Goal: Submit feedback/report problem: Submit feedback/report problem

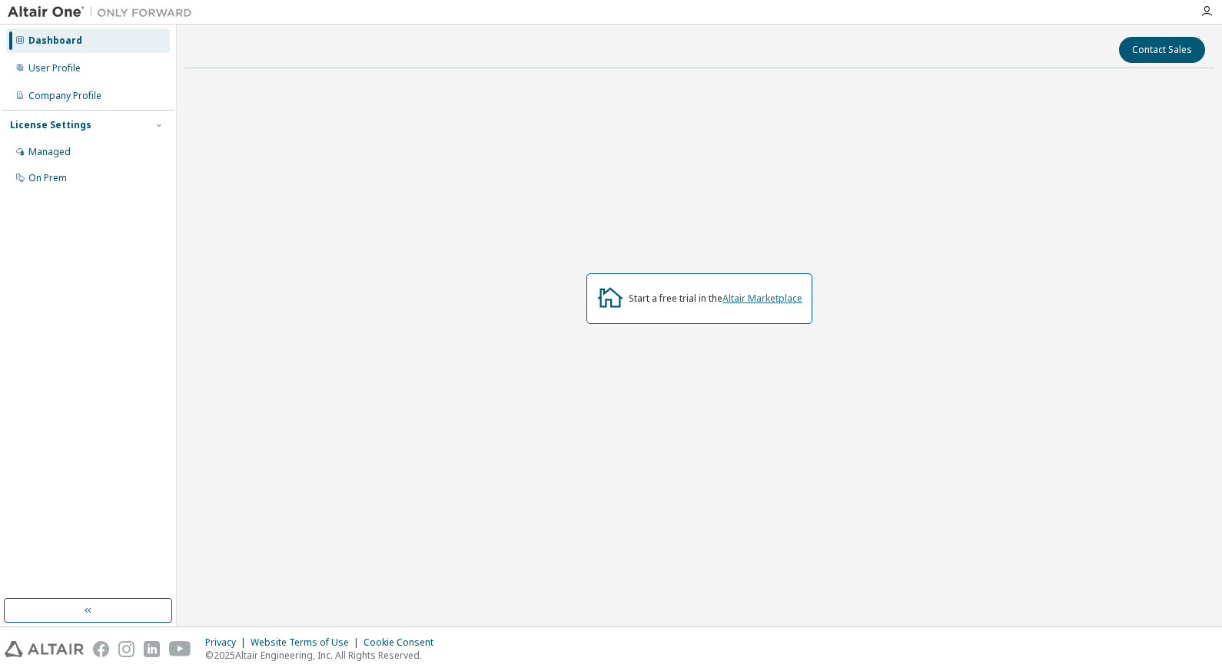
click at [741, 297] on link "Altair Marketplace" at bounding box center [762, 298] width 80 height 13
click at [92, 72] on div "User Profile" at bounding box center [88, 68] width 164 height 25
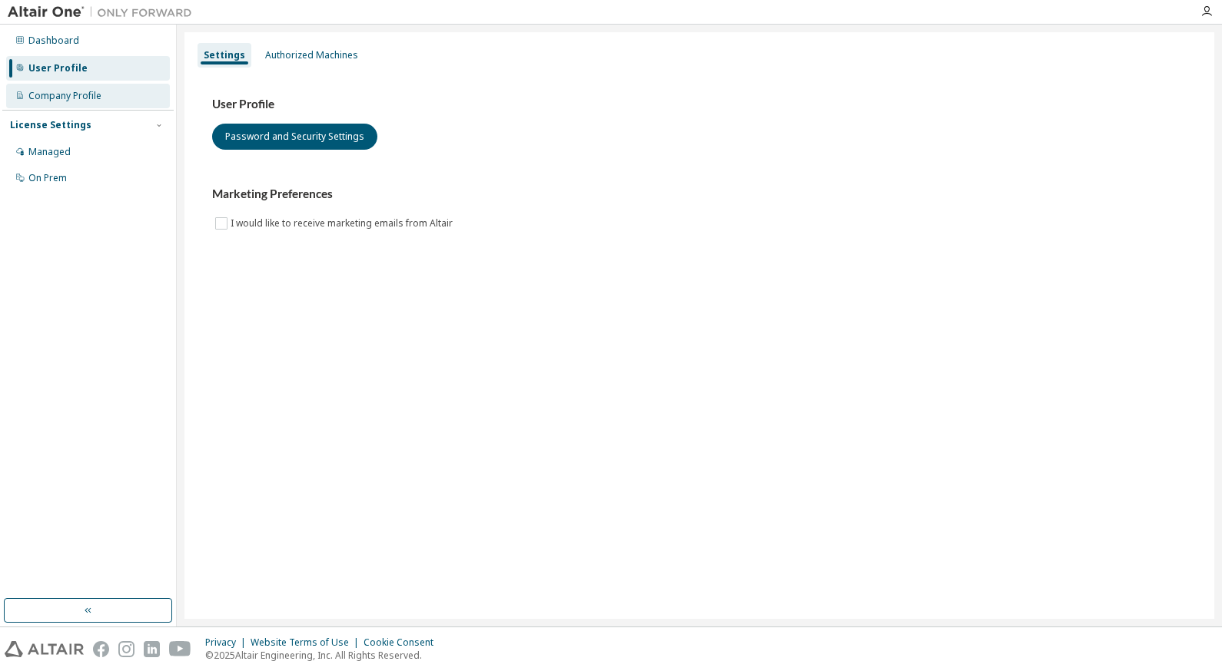
click at [92, 92] on div "Company Profile" at bounding box center [64, 96] width 73 height 12
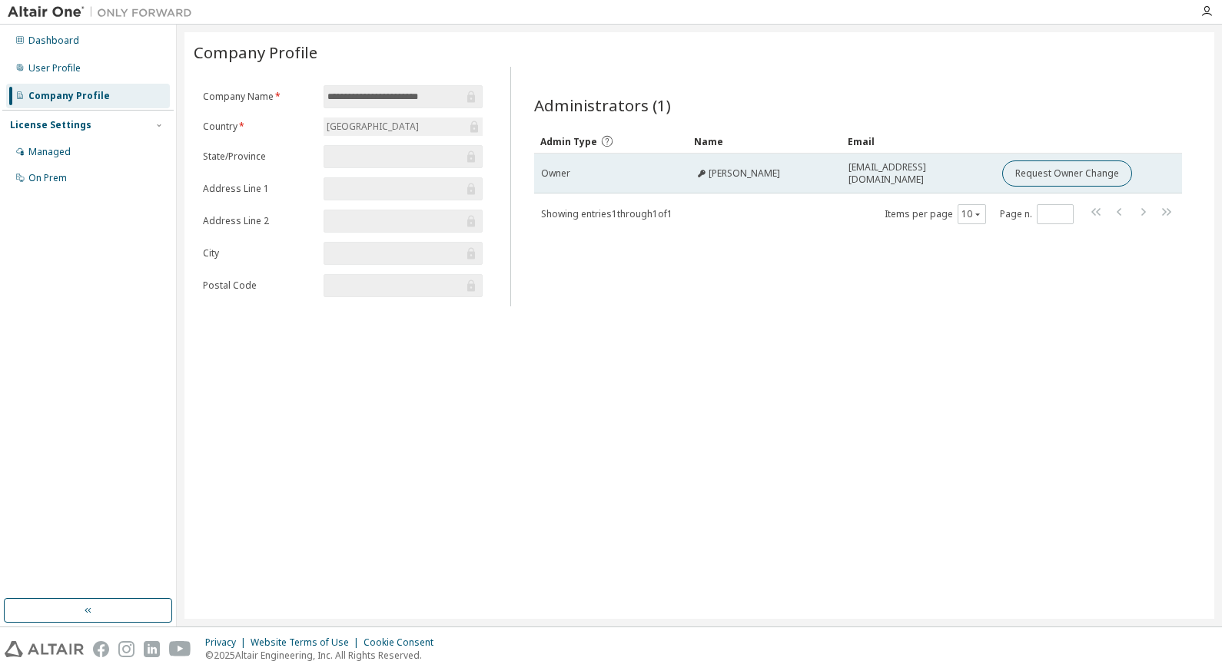
click at [633, 185] on td "Owner" at bounding box center [611, 174] width 154 height 40
click at [639, 179] on div "Owner" at bounding box center [611, 173] width 140 height 12
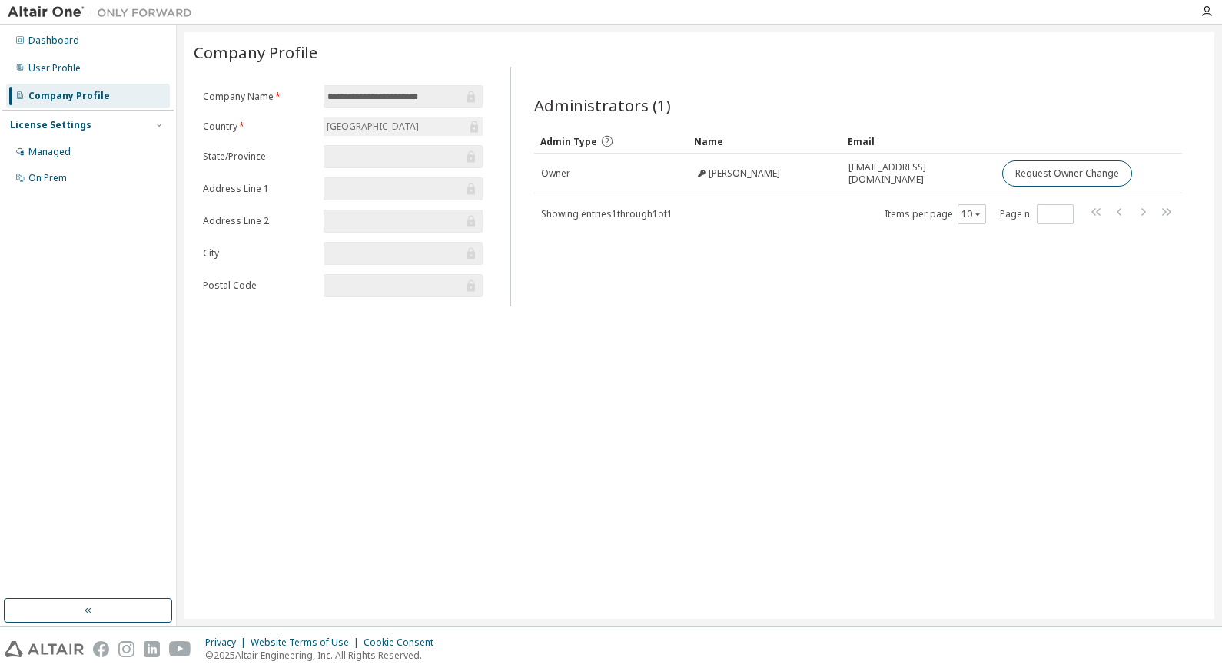
click at [691, 214] on div "Showing entries 1 through 1 of 1 Items per page 10 Page n. *" at bounding box center [858, 214] width 648 height 22
click at [377, 157] on input "text" at bounding box center [394, 156] width 135 height 15
click at [297, 165] on form "**********" at bounding box center [343, 191] width 280 height 212
click at [118, 125] on div "License Settings" at bounding box center [88, 125] width 156 height 14
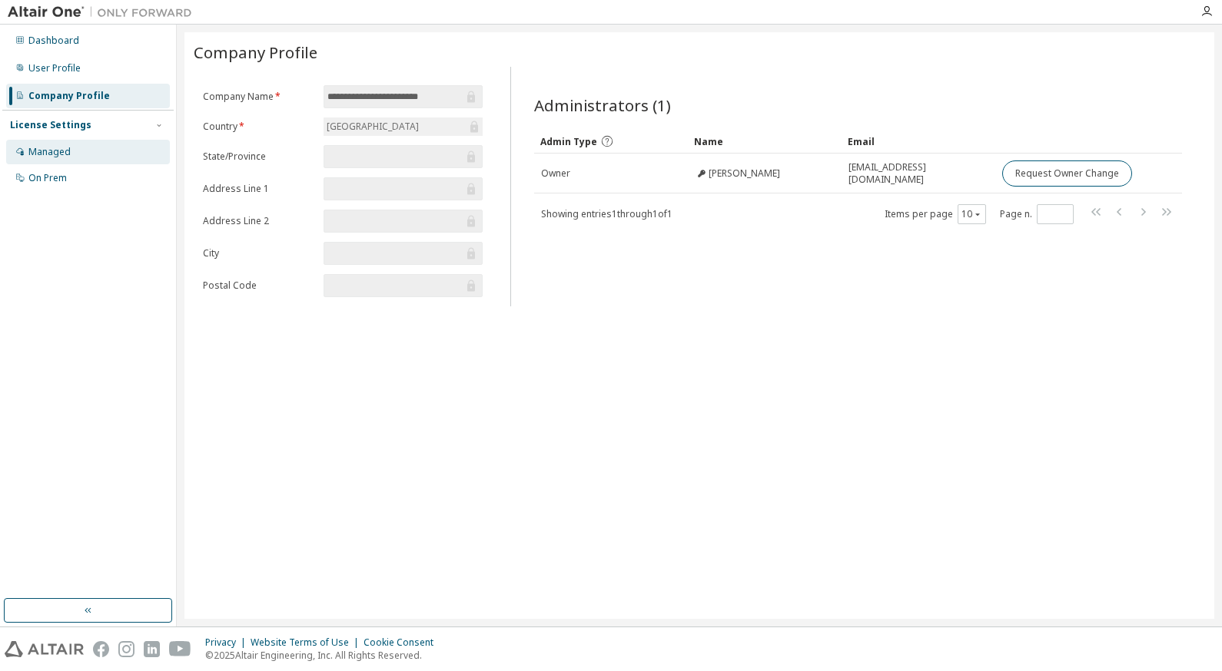
click at [90, 155] on div "Managed" at bounding box center [88, 152] width 164 height 25
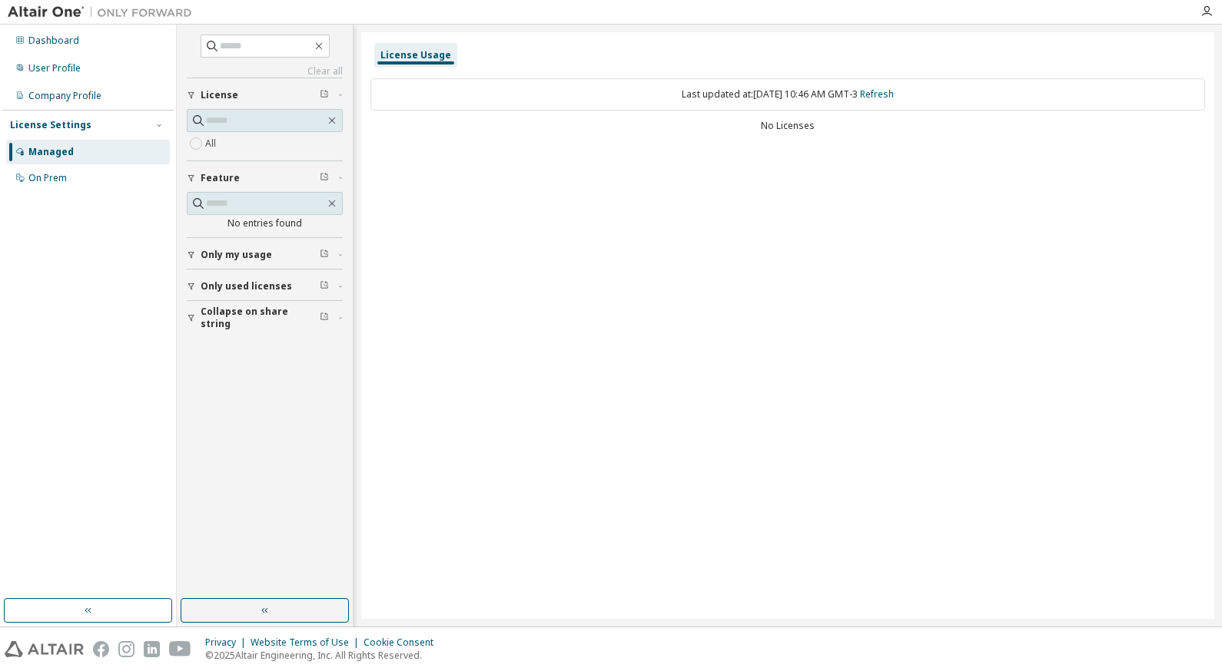
click at [258, 258] on span "Only my usage" at bounding box center [236, 255] width 71 height 12
click at [238, 324] on button "Only used licenses" at bounding box center [265, 331] width 156 height 34
click at [257, 414] on button "Collapse on share string" at bounding box center [265, 407] width 156 height 34
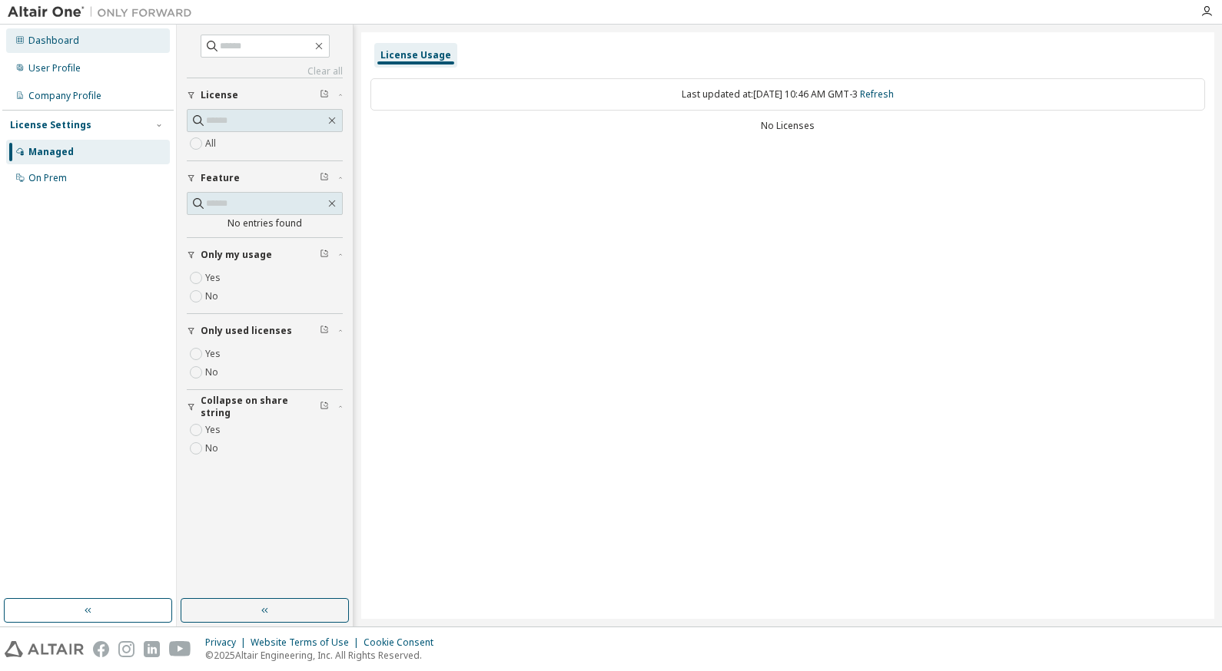
click at [44, 50] on div "Dashboard" at bounding box center [88, 40] width 164 height 25
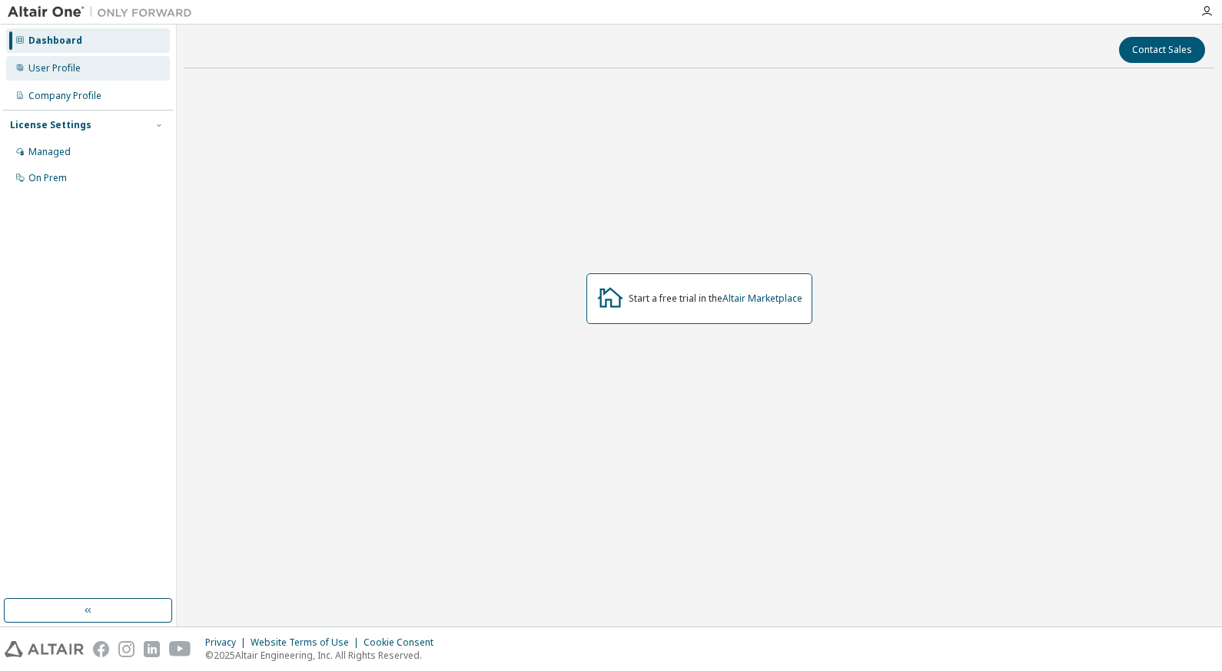
click at [48, 71] on div "User Profile" at bounding box center [54, 68] width 52 height 12
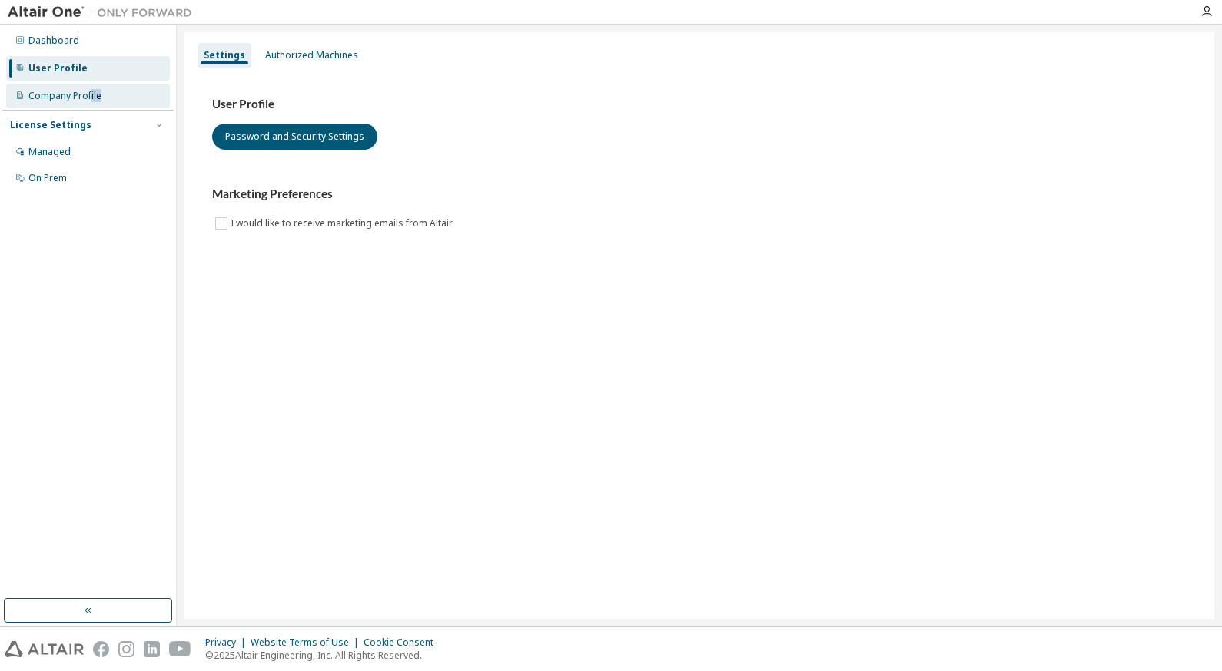
drag, startPoint x: 68, startPoint y: 108, endPoint x: 92, endPoint y: 97, distance: 27.2
click at [92, 97] on div "Dashboard User Profile Company Profile License Settings Managed On Prem" at bounding box center [87, 109] width 171 height 165
click at [92, 97] on div "Company Profile" at bounding box center [64, 96] width 73 height 12
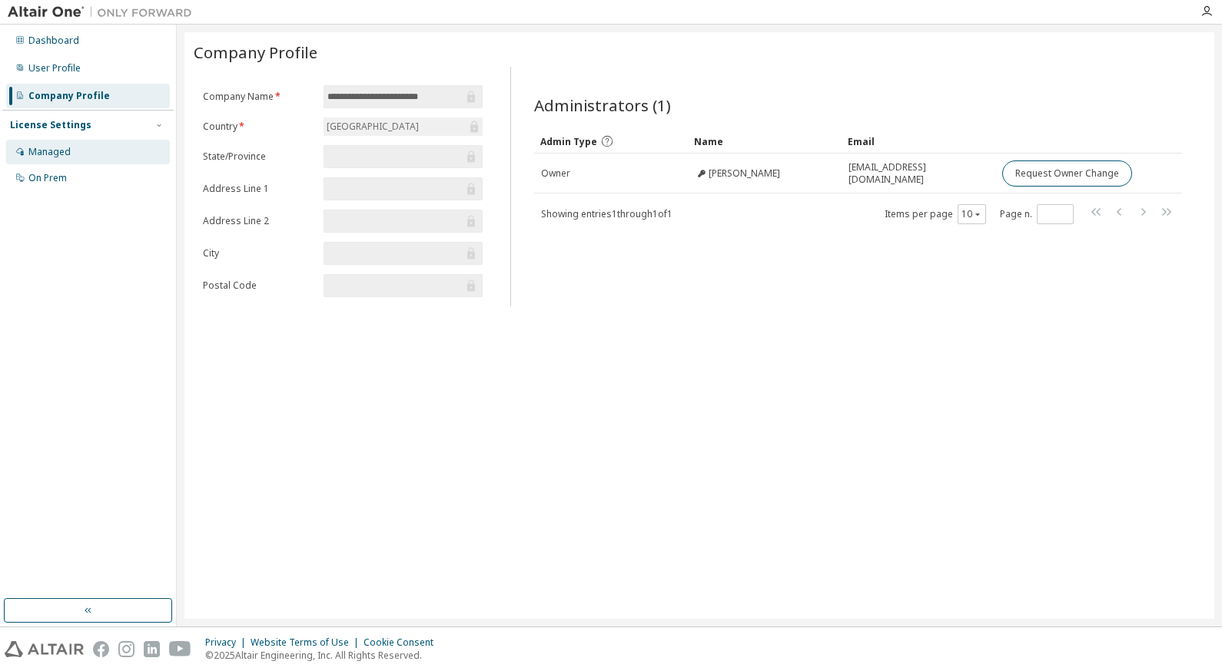
click at [41, 154] on div "Managed" at bounding box center [49, 152] width 42 height 12
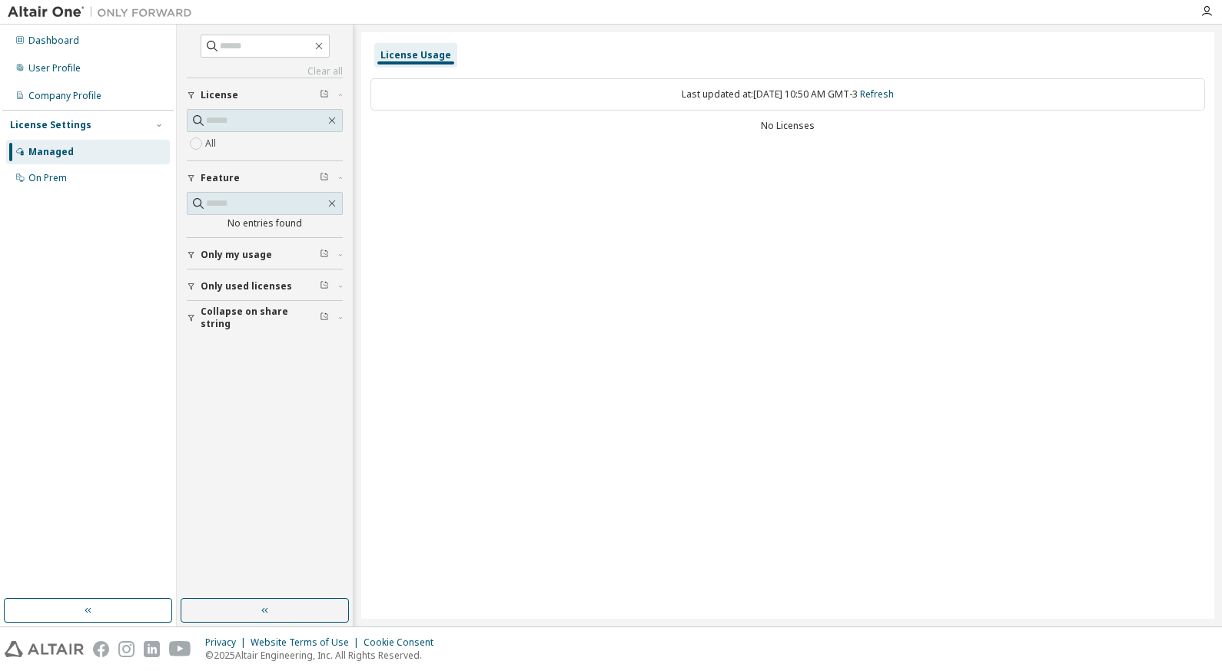
click at [268, 138] on div "All" at bounding box center [265, 143] width 156 height 18
click at [92, 179] on div "On Prem" at bounding box center [88, 178] width 164 height 25
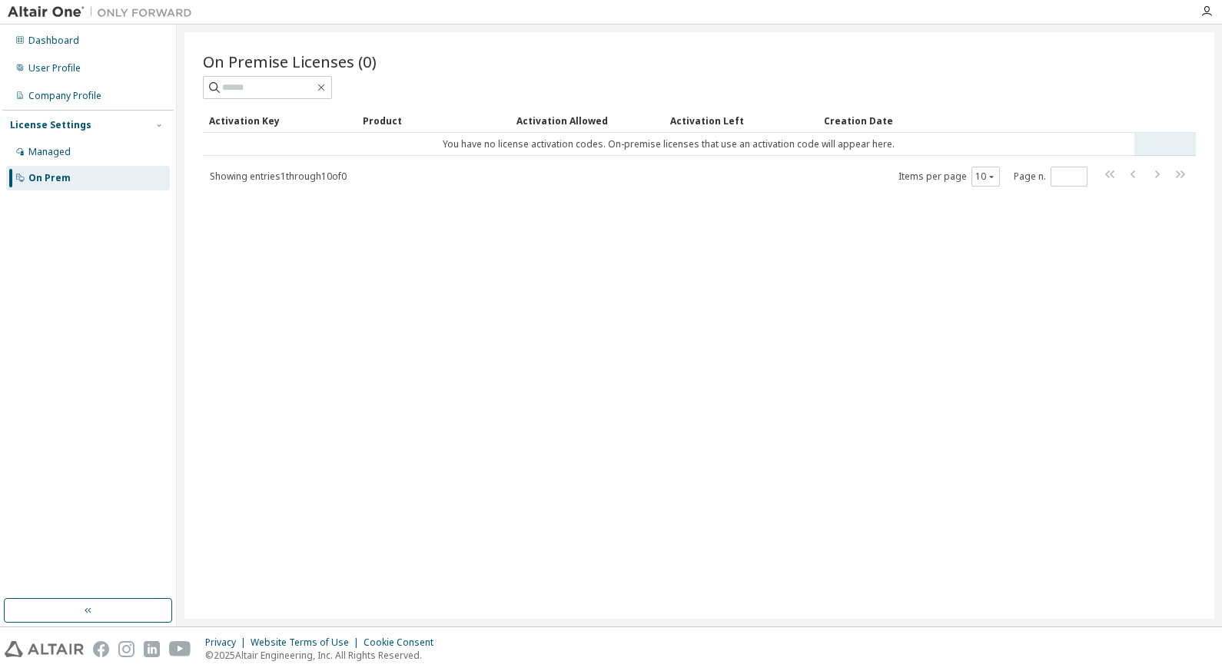
click at [671, 143] on td "You have no license activation codes. On-premise licenses that use an activatio…" at bounding box center [668, 144] width 931 height 23
click at [612, 148] on td "You have no license activation codes. On-premise licenses that use an activatio…" at bounding box center [668, 144] width 931 height 23
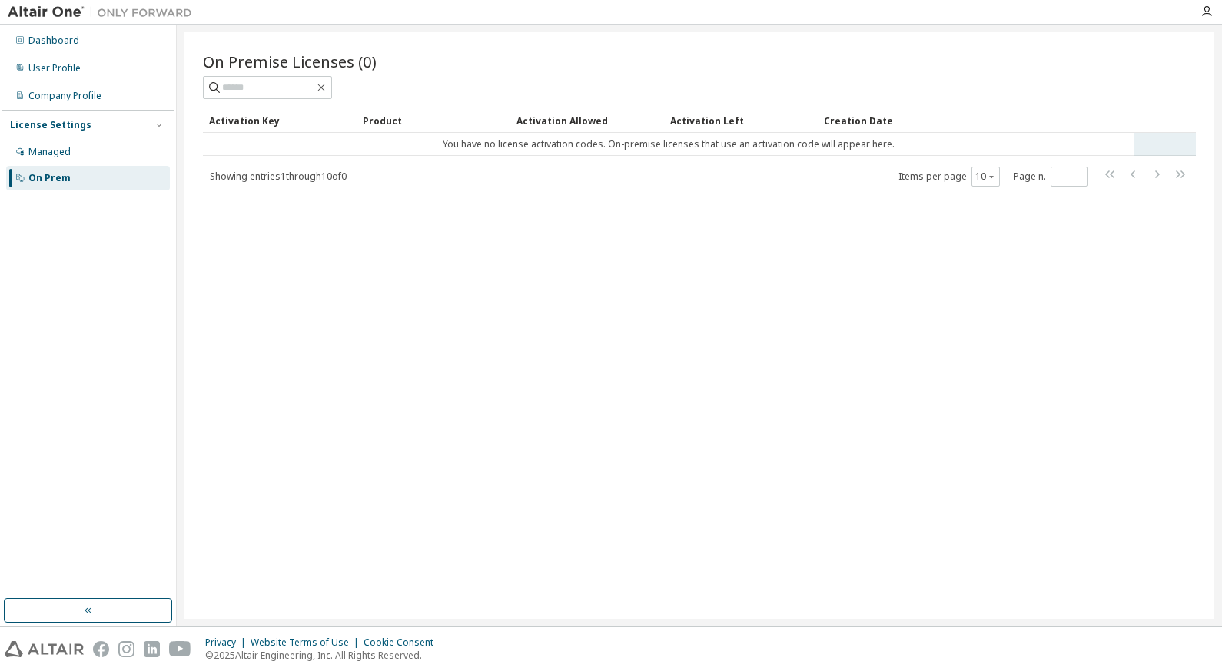
drag, startPoint x: 612, startPoint y: 148, endPoint x: 664, endPoint y: 146, distance: 51.5
click at [664, 146] on td "You have no license activation codes. On-premise licenses that use an activatio…" at bounding box center [668, 144] width 931 height 23
drag, startPoint x: 664, startPoint y: 146, endPoint x: 852, endPoint y: 149, distance: 188.2
click at [852, 149] on td "You have no license activation codes. On-premise licenses that use an activatio…" at bounding box center [668, 144] width 931 height 23
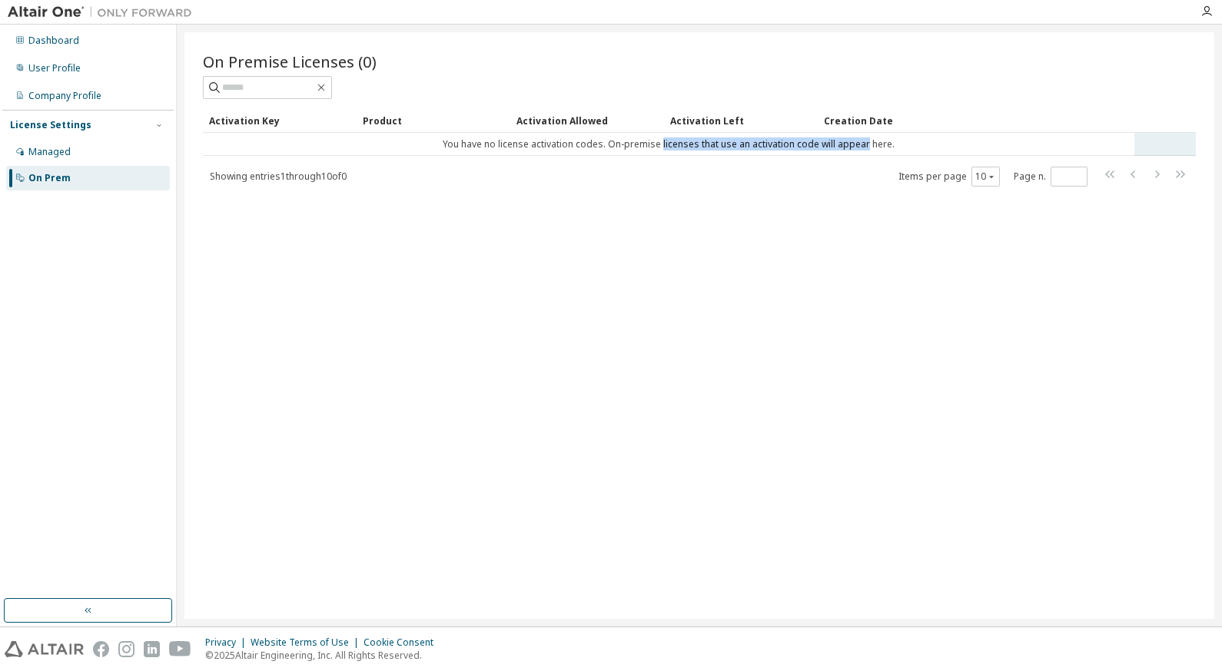
click at [852, 149] on td "You have no license activation codes. On-premise licenses that use an activatio…" at bounding box center [668, 144] width 931 height 23
click at [114, 615] on button "button" at bounding box center [88, 610] width 168 height 25
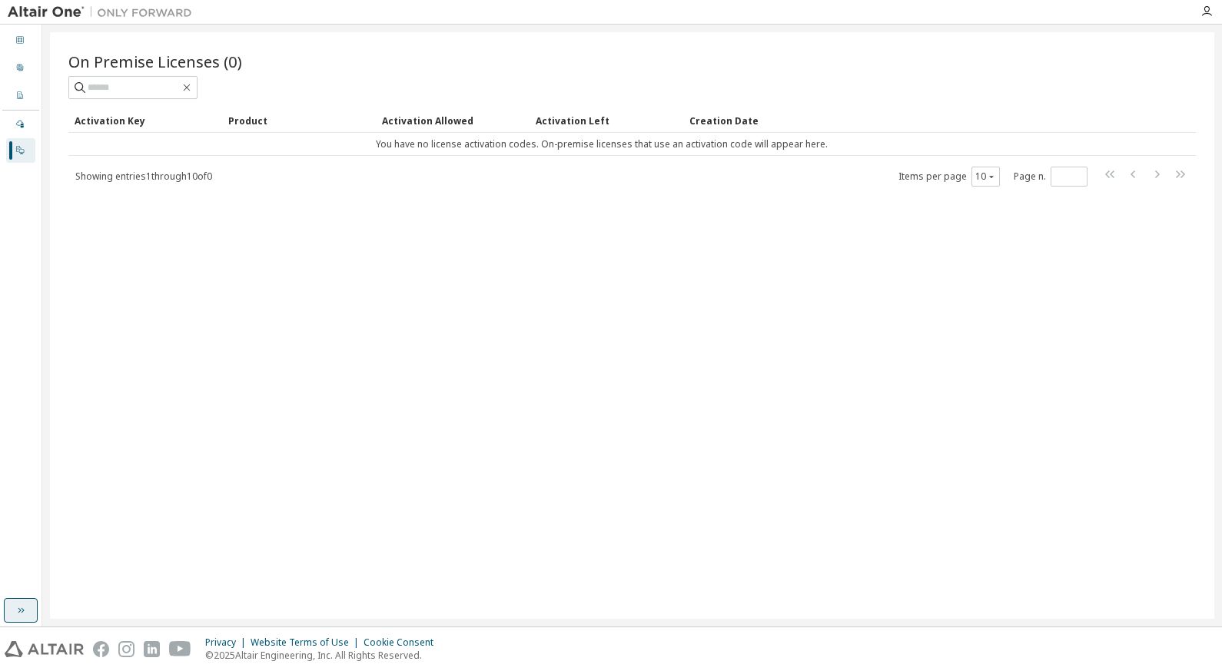
click at [22, 615] on icon "button" at bounding box center [21, 611] width 12 height 12
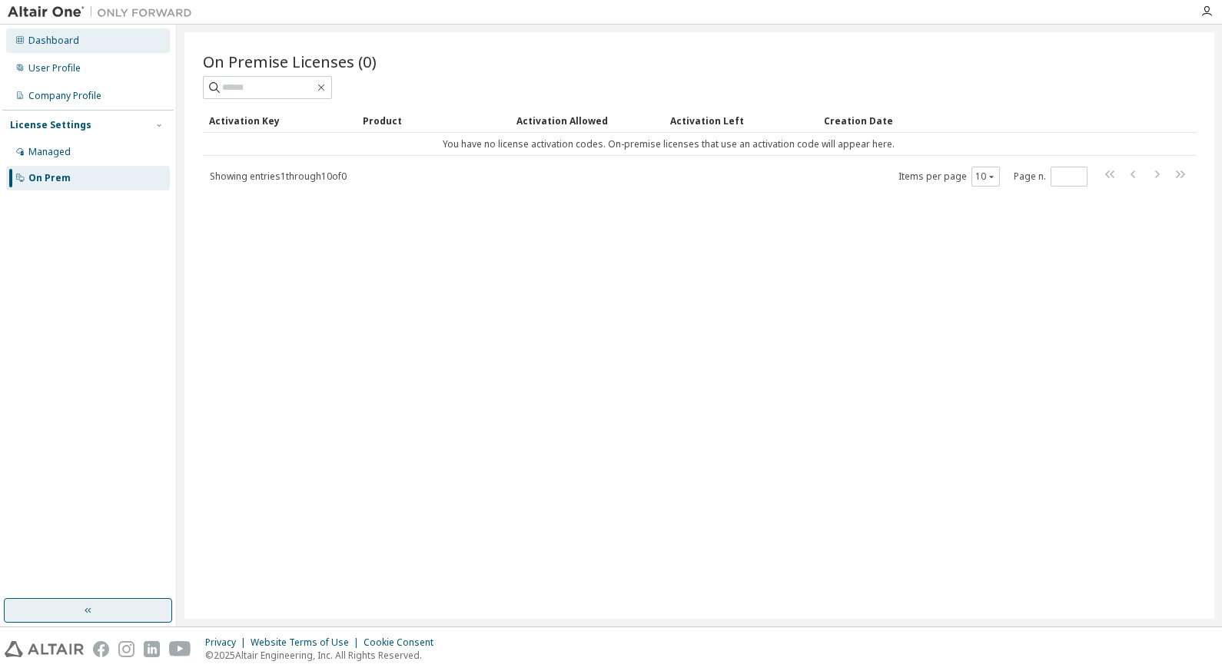
click at [53, 36] on div "Dashboard" at bounding box center [53, 41] width 51 height 12
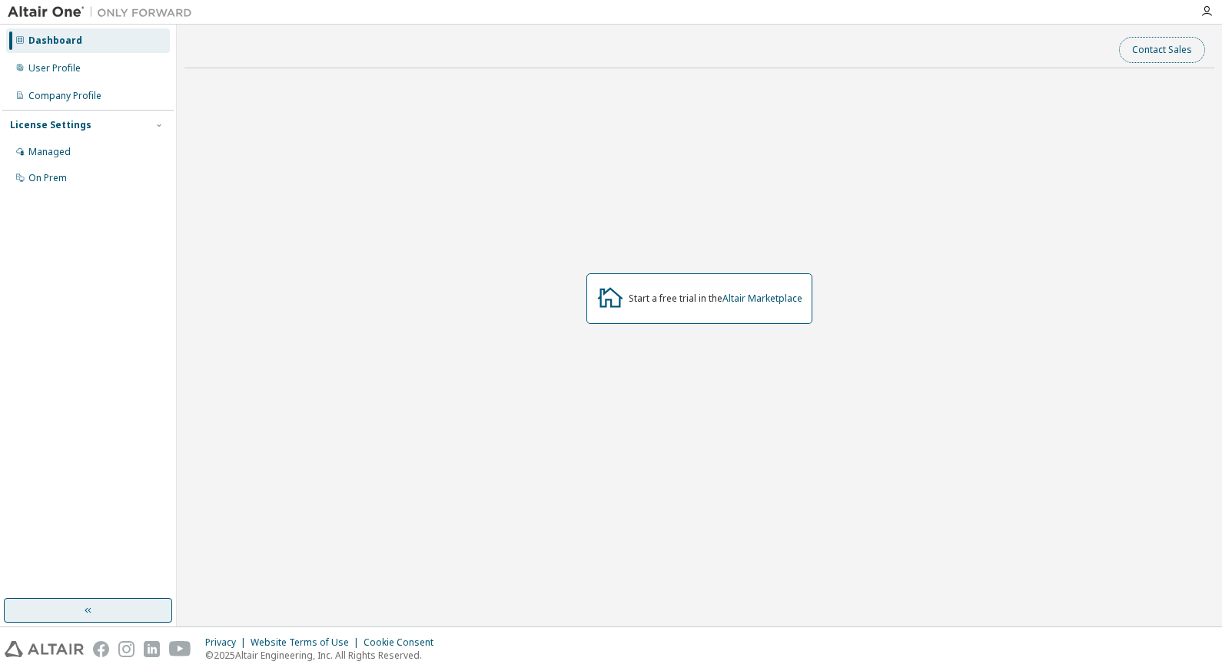
click at [1166, 37] on button "Contact Sales" at bounding box center [1162, 50] width 86 height 26
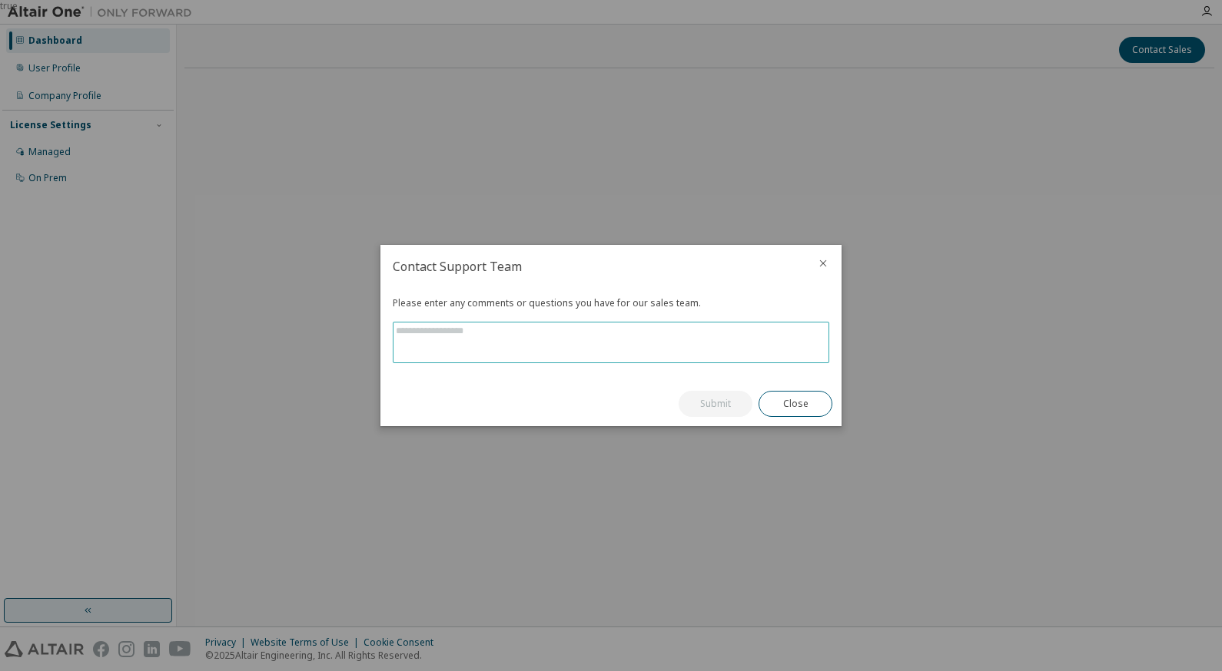
click at [489, 353] on textarea at bounding box center [610, 343] width 435 height 40
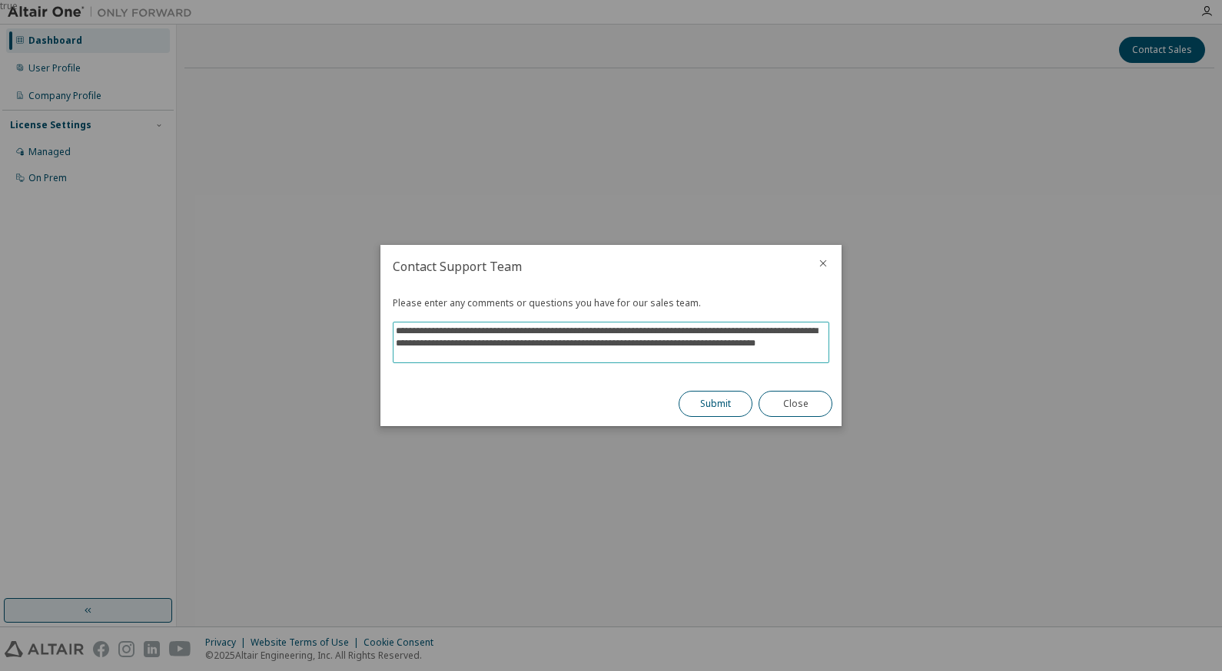
type textarea "**********"
click at [711, 399] on button "Submit" at bounding box center [715, 404] width 74 height 26
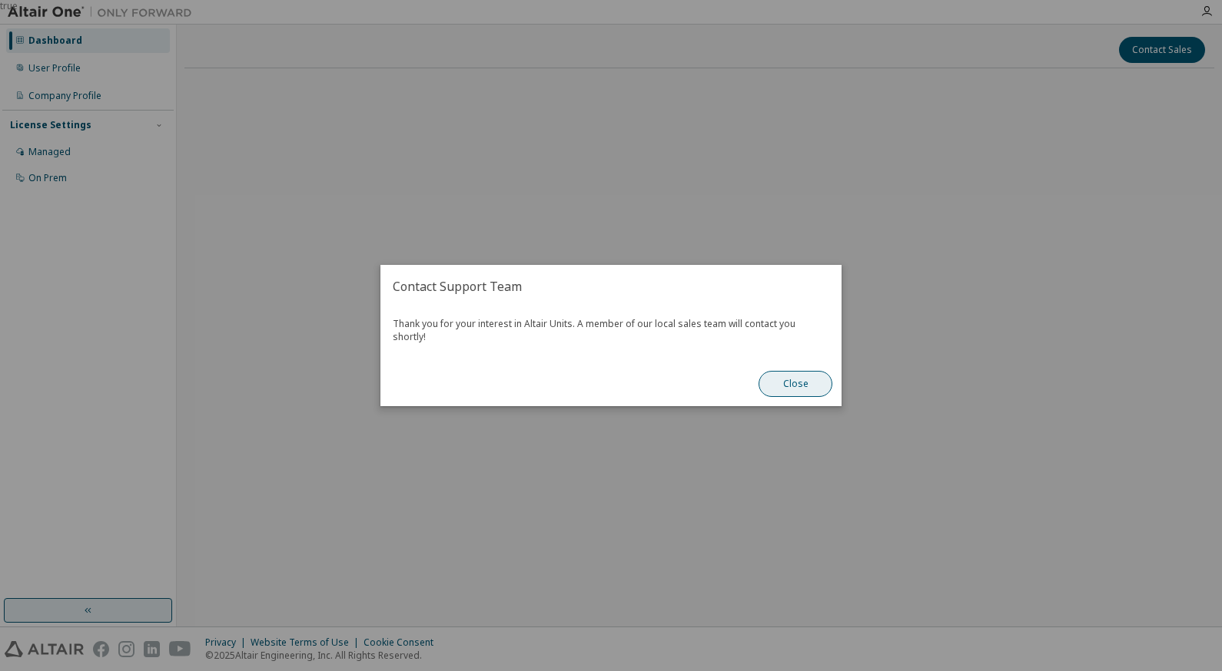
click at [795, 383] on button "Close" at bounding box center [795, 384] width 74 height 26
